Goal: Information Seeking & Learning: Learn about a topic

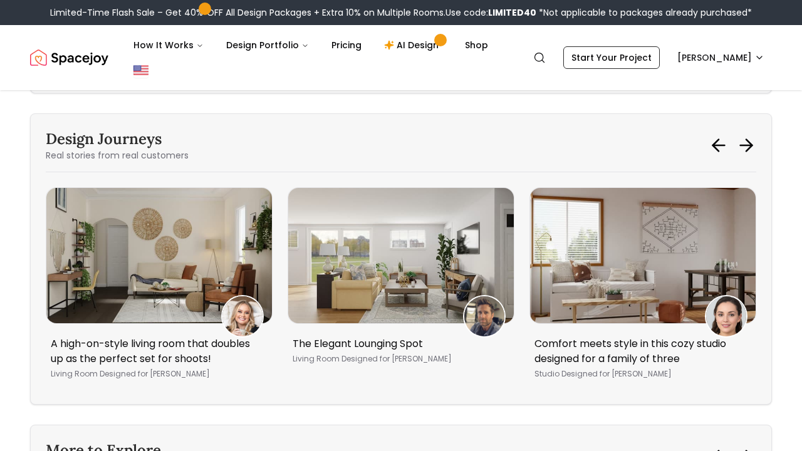
scroll to position [5431, 0]
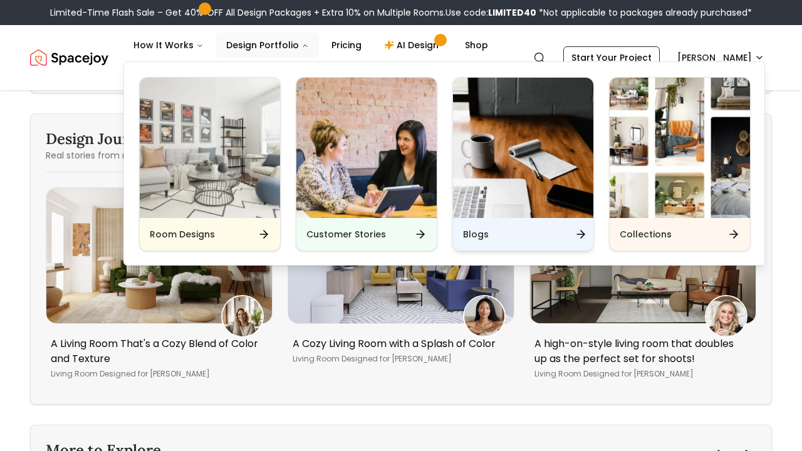
click at [491, 227] on div "Blogs" at bounding box center [523, 234] width 140 height 33
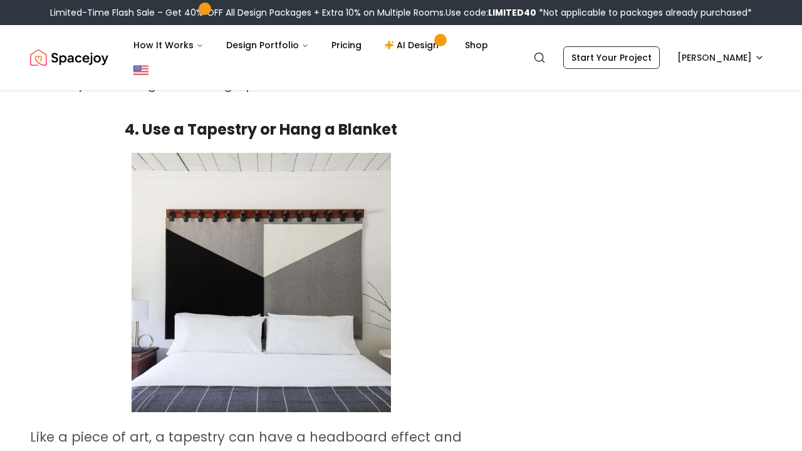
scroll to position [2006, 0]
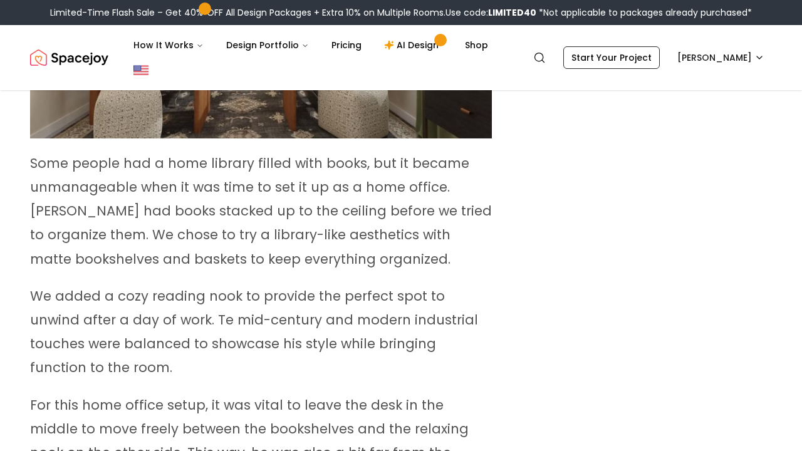
scroll to position [3052, 0]
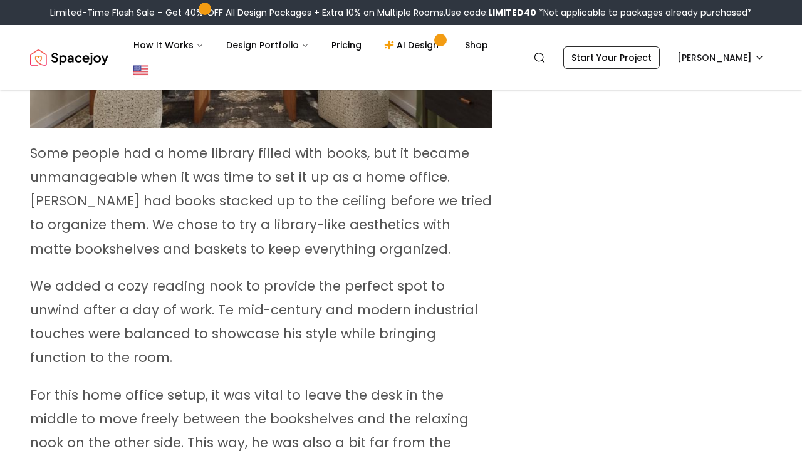
click at [547, 5] on div "Limited-Time Flash Sale – Get 40% OFF All Design Packages + Extra 10% on Multip…" at bounding box center [401, 12] width 802 height 25
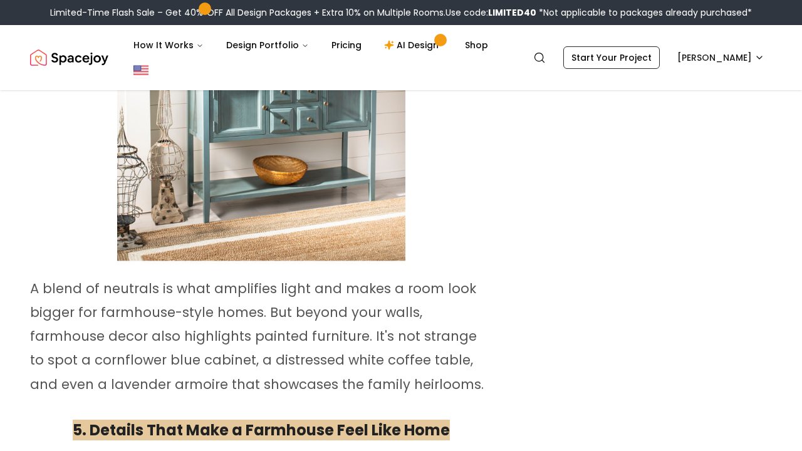
scroll to position [3638, 0]
